Goal: Task Accomplishment & Management: Manage account settings

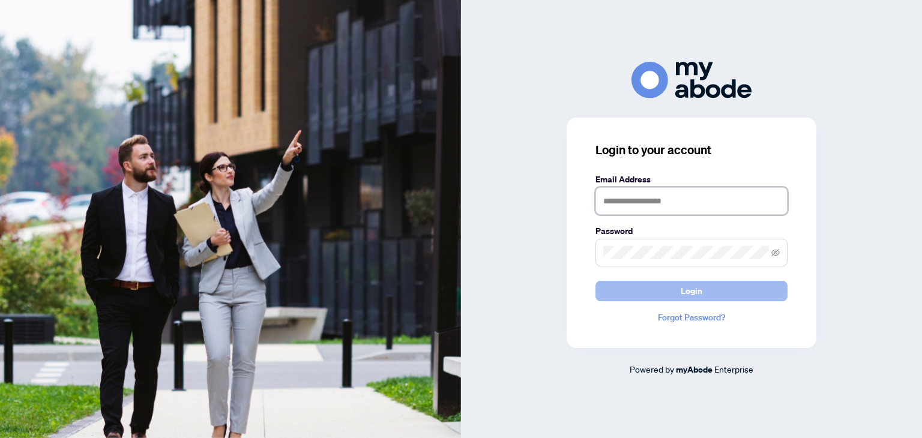
type input "**********"
click at [698, 285] on span "Login" at bounding box center [692, 291] width 22 height 19
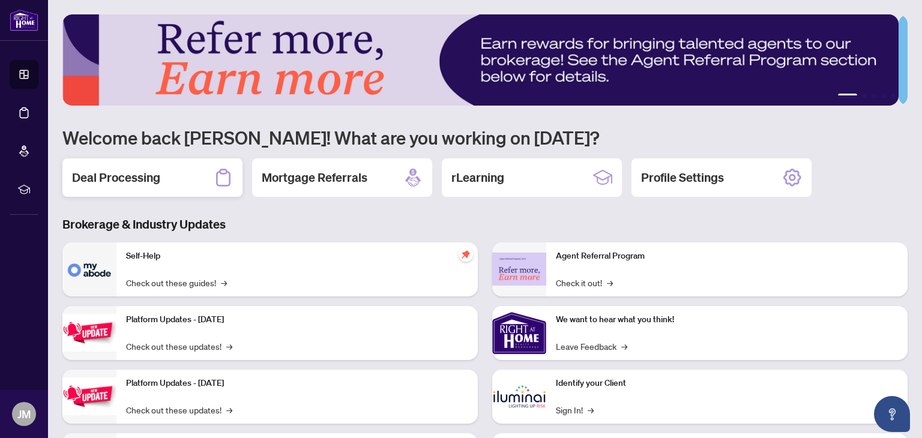
click at [118, 180] on h2 "Deal Processing" at bounding box center [116, 177] width 88 height 17
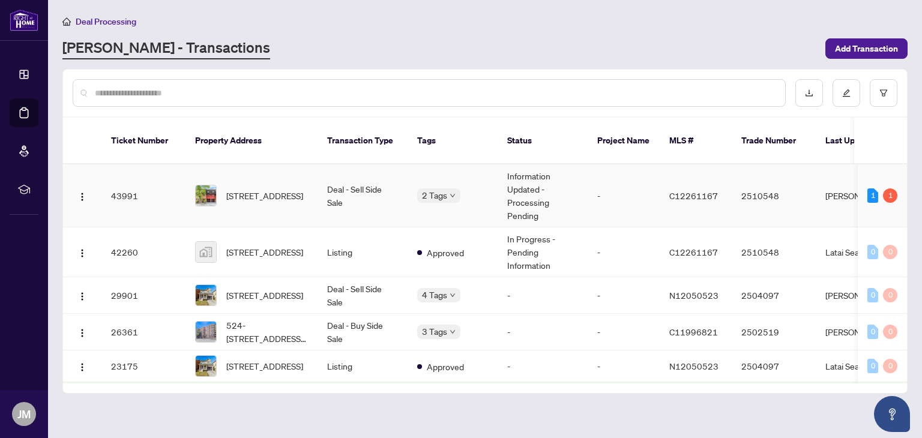
click at [535, 184] on td "Information Updated - Processing Pending" at bounding box center [543, 195] width 90 height 63
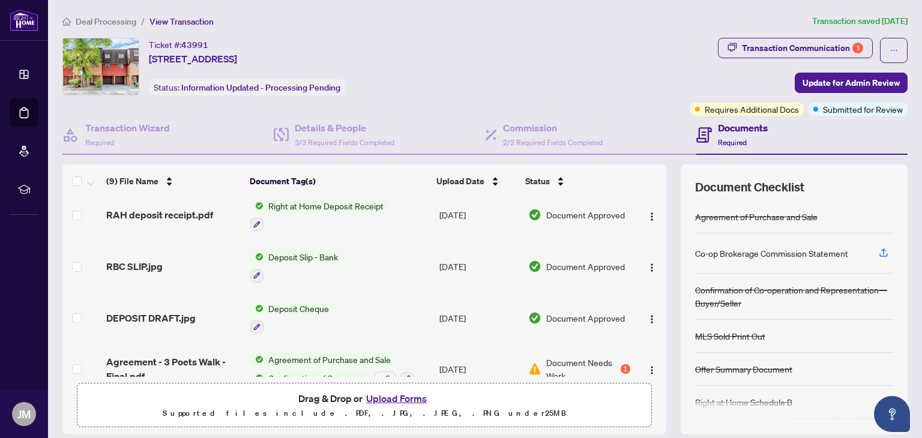
scroll to position [280, 0]
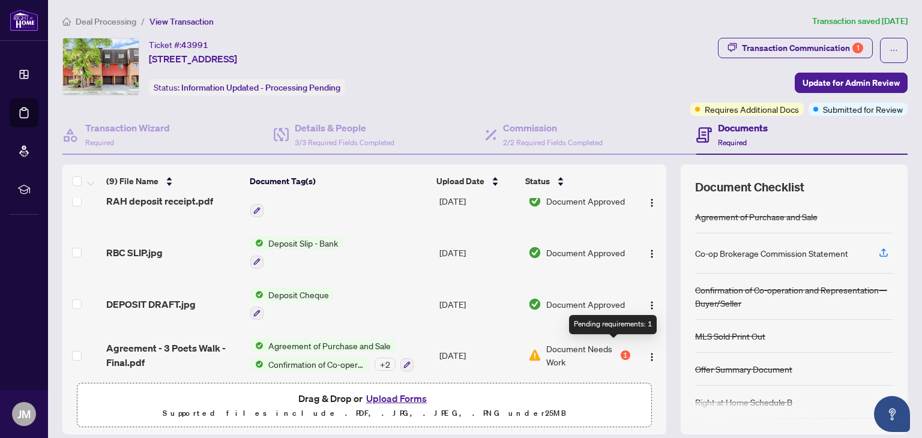
click at [621, 351] on div "1" at bounding box center [626, 356] width 10 height 10
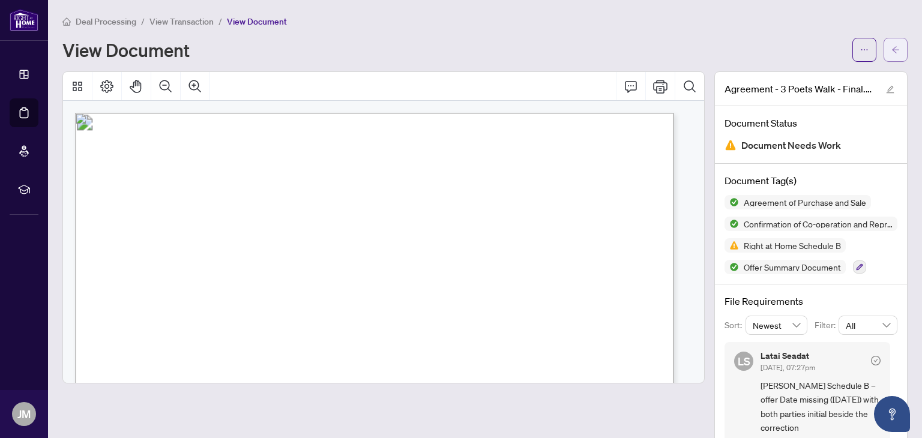
click at [891, 44] on span "button" at bounding box center [895, 49] width 8 height 19
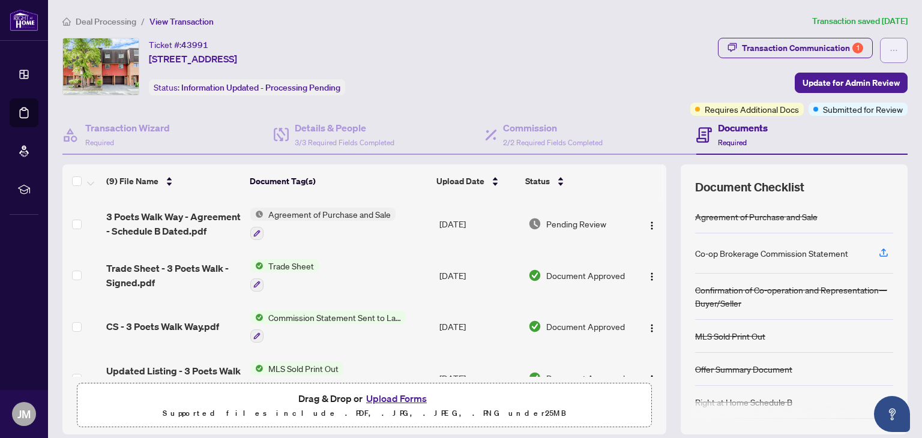
click at [891, 51] on button "button" at bounding box center [894, 50] width 28 height 25
click at [665, 18] on ol "Deal Processing / View Transaction" at bounding box center [434, 21] width 745 height 14
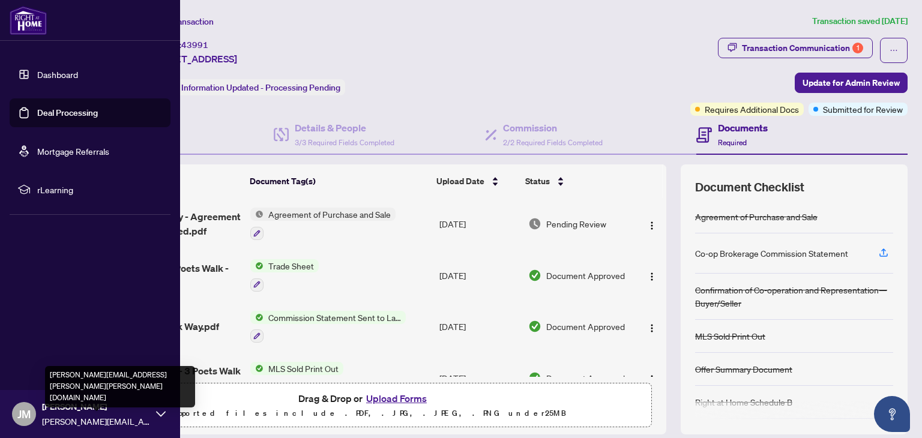
click at [98, 415] on span "[PERSON_NAME][EMAIL_ADDRESS][PERSON_NAME][PERSON_NAME][DOMAIN_NAME]" at bounding box center [96, 421] width 108 height 13
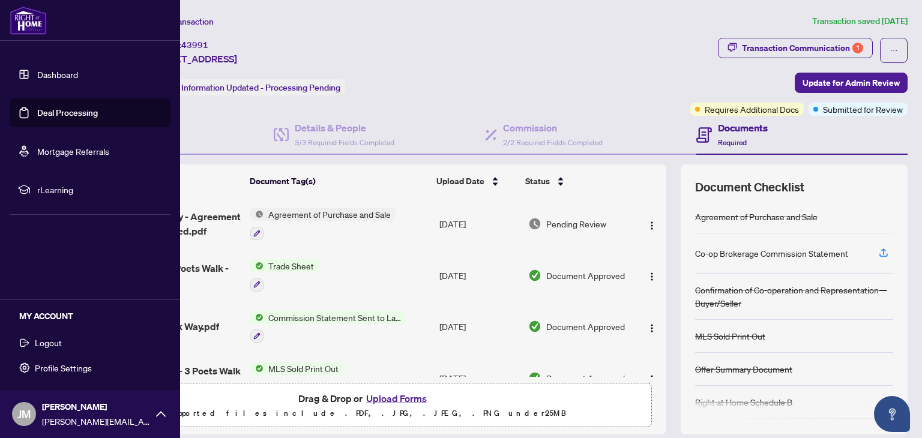
click at [53, 342] on span "Logout" at bounding box center [48, 342] width 27 height 19
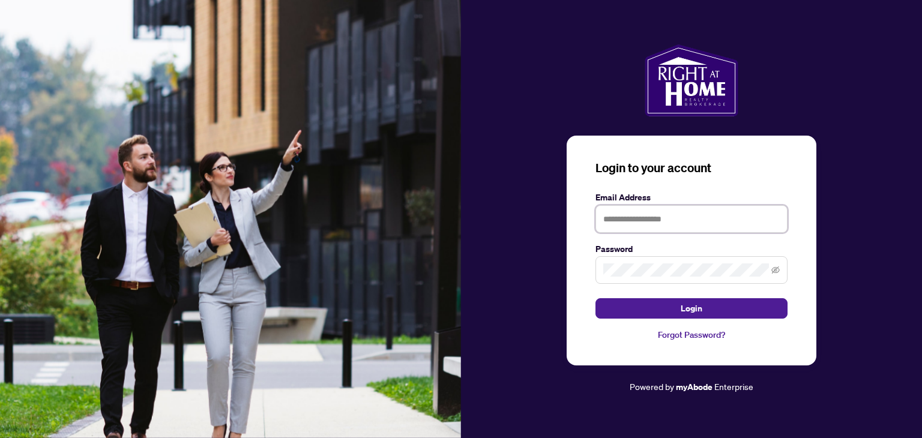
type input "**********"
